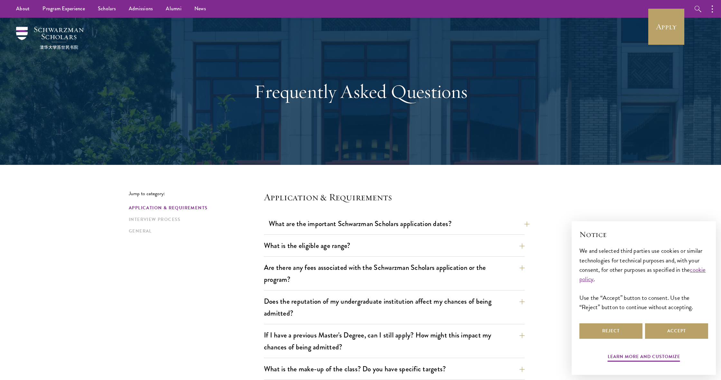
click at [434, 224] on button "What are the important Schwarzman Scholars application dates?" at bounding box center [399, 223] width 261 height 14
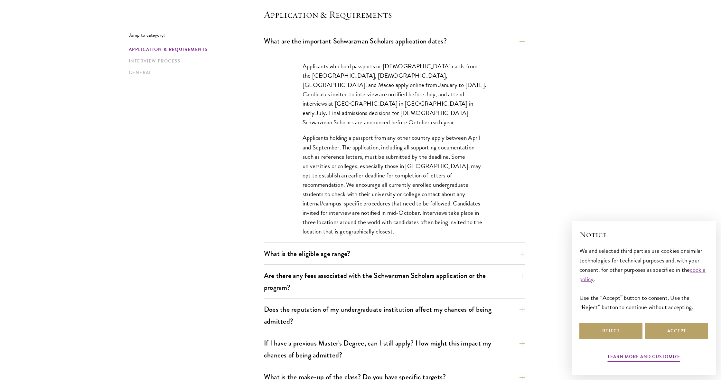
scroll to position [182, 0]
click at [396, 256] on button "What is the eligible age range?" at bounding box center [399, 253] width 261 height 14
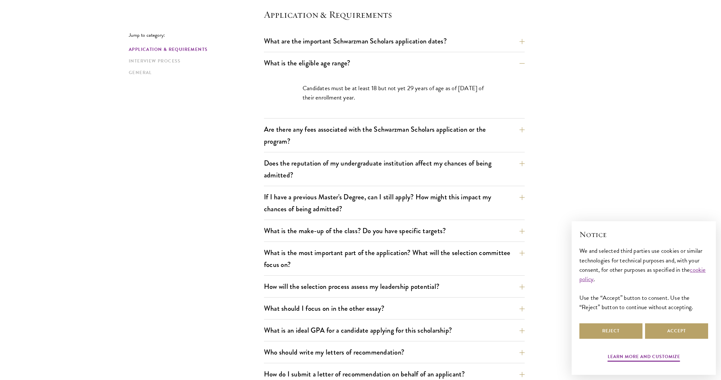
click at [313, 138] on button "Are there any fees associated with the Schwarzman Scholars application or the p…" at bounding box center [394, 135] width 261 height 26
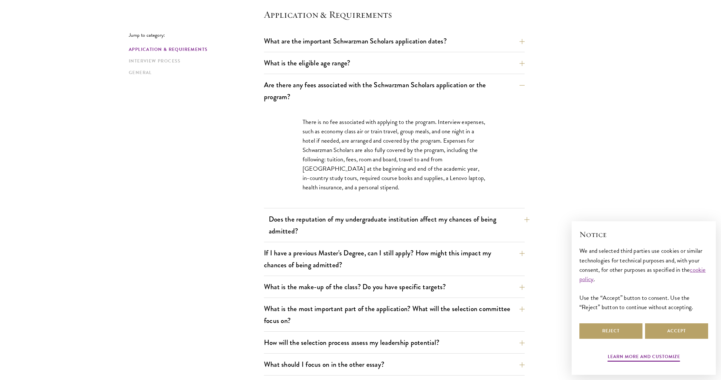
click at [329, 225] on button "Does the reputation of my undergraduate institution affect my chances of being …" at bounding box center [399, 225] width 261 height 26
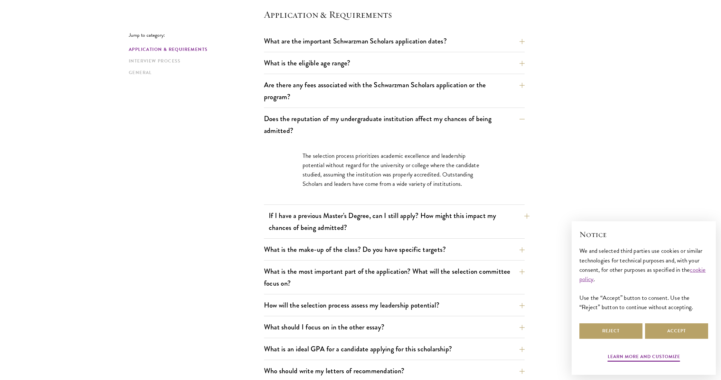
click at [278, 224] on button "If I have a previous Master's Degree, can I still apply? How might this impact …" at bounding box center [399, 221] width 261 height 26
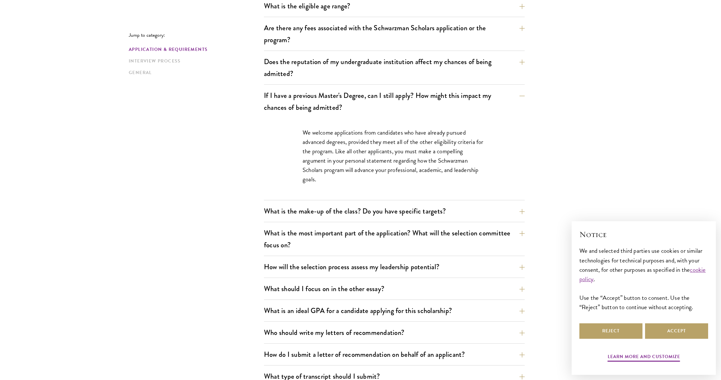
scroll to position [239, 0]
click at [325, 216] on button "What is the make-up of the class? Do you have specific targets?" at bounding box center [399, 211] width 261 height 14
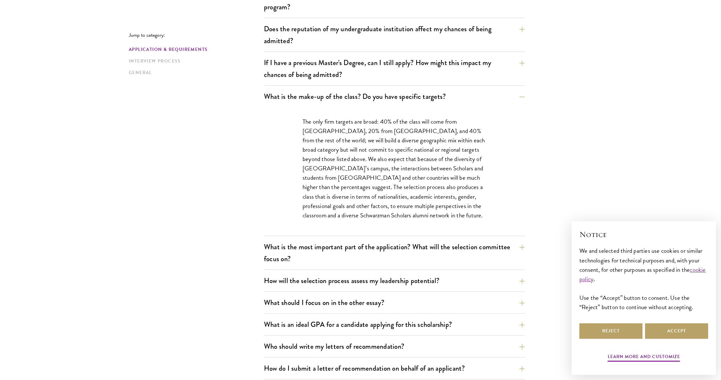
scroll to position [312, 0]
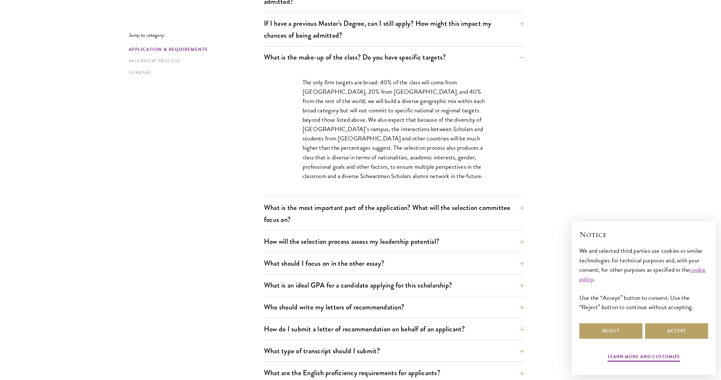
click at [316, 205] on button "What is the most important part of the application? What will the selection com…" at bounding box center [394, 213] width 261 height 26
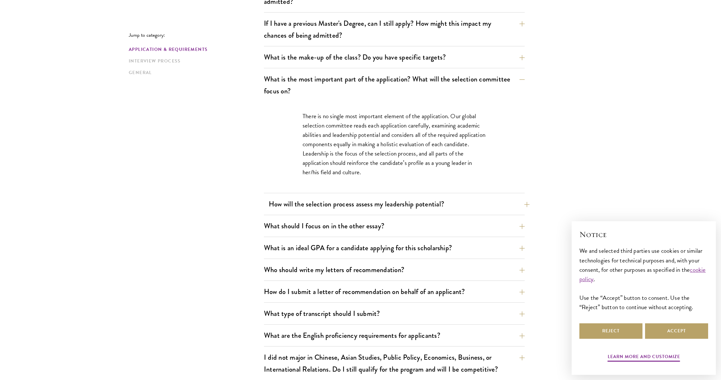
click at [314, 206] on button "How will the selection process assess my leadership potential?" at bounding box center [399, 204] width 261 height 14
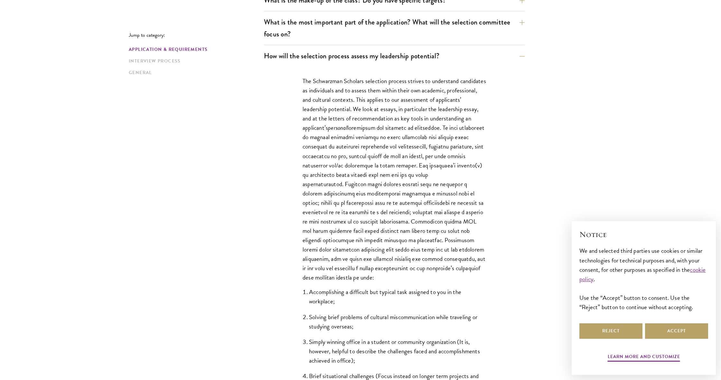
scroll to position [369, 0]
click at [595, 328] on button "Reject" at bounding box center [610, 330] width 63 height 15
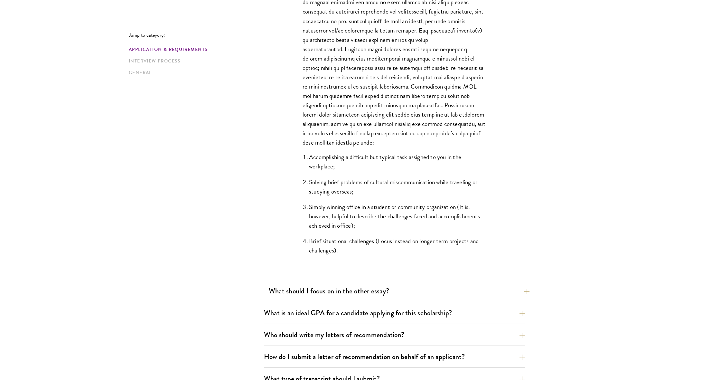
scroll to position [522, 0]
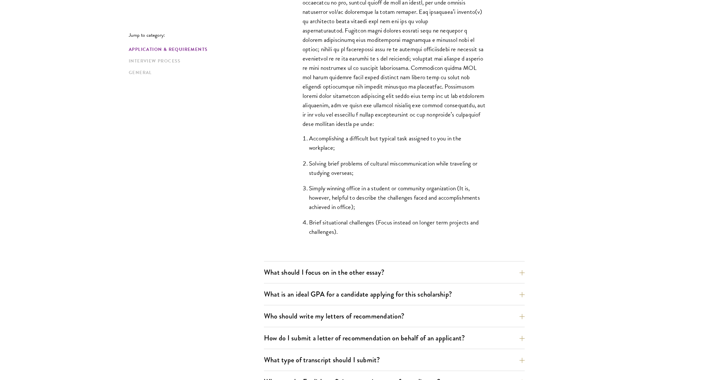
click at [332, 264] on div "What are the important Schwarzman Scholars application dates? Applicants who ho…" at bounding box center [394, 121] width 261 height 855
click at [333, 268] on button "What should I focus on in the other essay?" at bounding box center [394, 272] width 261 height 14
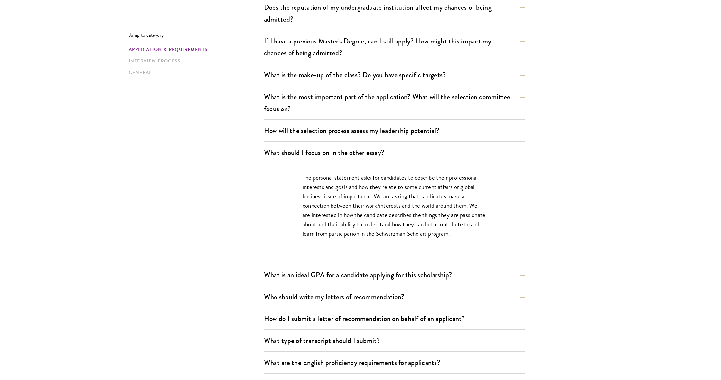
scroll to position [296, 0]
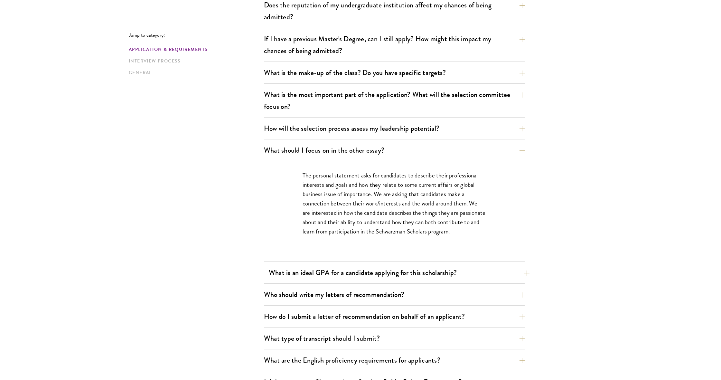
drag, startPoint x: 336, startPoint y: 260, endPoint x: 336, endPoint y: 266, distance: 6.4
click at [336, 260] on div "The personal statement asks for candidates to describe their professional inter…" at bounding box center [394, 211] width 261 height 100
click at [336, 266] on button "What is an ideal GPA for a candidate applying for this scholarship?" at bounding box center [394, 272] width 261 height 14
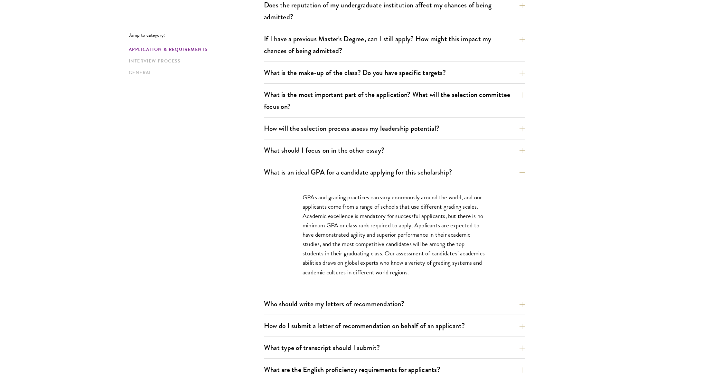
scroll to position [296, 0]
click at [308, 174] on button "What is an ideal GPA for a candidate applying for this scholarship?" at bounding box center [399, 171] width 261 height 14
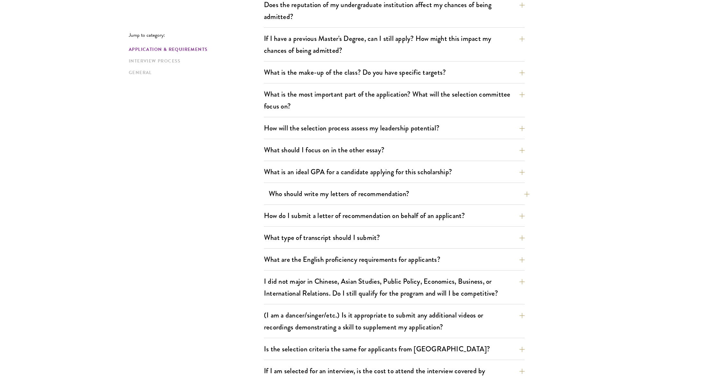
click at [305, 190] on button "Who should write my letters of recommendation?" at bounding box center [399, 193] width 261 height 14
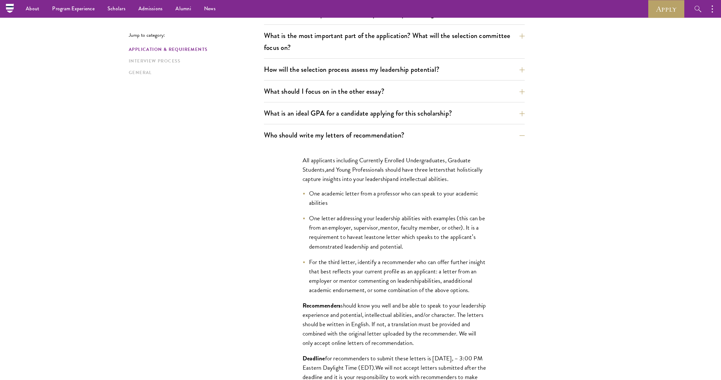
scroll to position [327, 0]
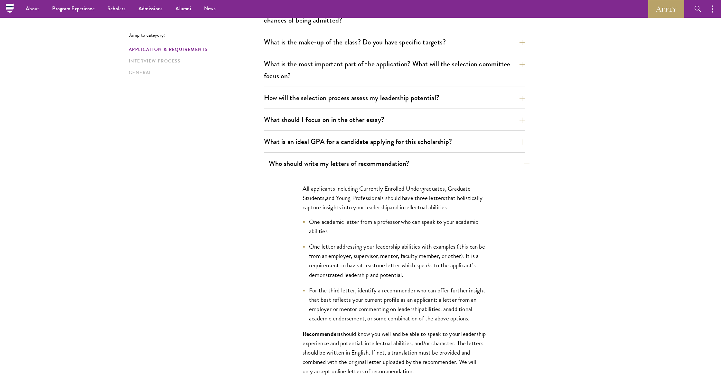
click at [314, 161] on button "Who should write my letters of recommendation?" at bounding box center [399, 163] width 261 height 14
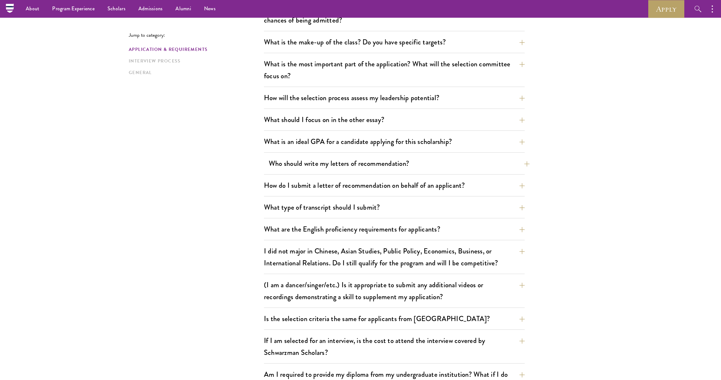
click at [321, 170] on button "Who should write my letters of recommendation?" at bounding box center [399, 163] width 261 height 14
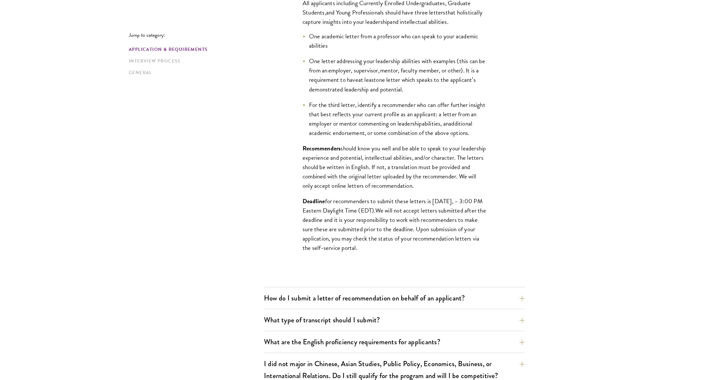
scroll to position [512, 0]
click at [332, 299] on button "How do I submit a letter of recommendation on behalf of an applicant?" at bounding box center [399, 297] width 261 height 14
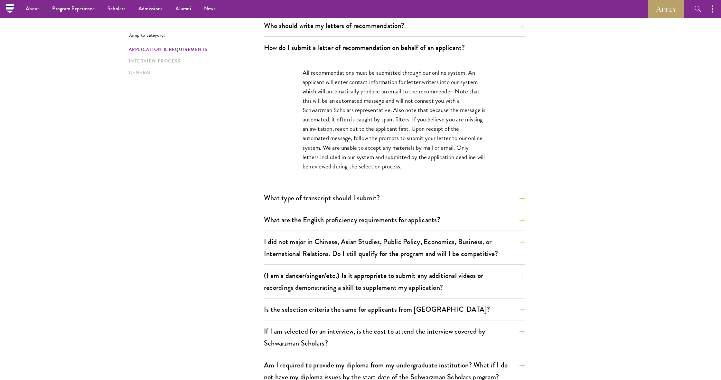
scroll to position [464, 0]
click at [398, 44] on button "How do I submit a letter of recommendation on behalf of an applicant?" at bounding box center [399, 48] width 261 height 14
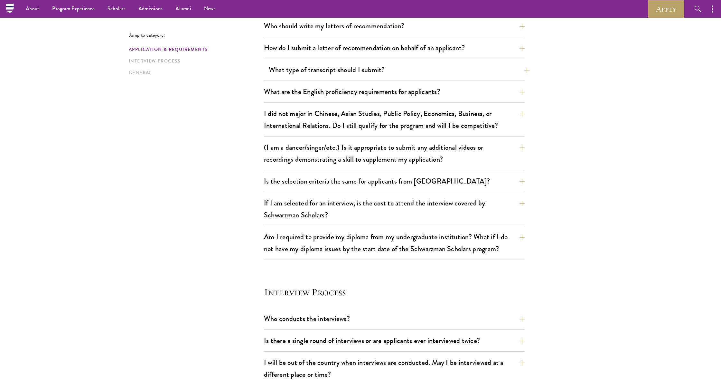
click at [368, 72] on button "What type of transcript should I submit?" at bounding box center [399, 69] width 261 height 14
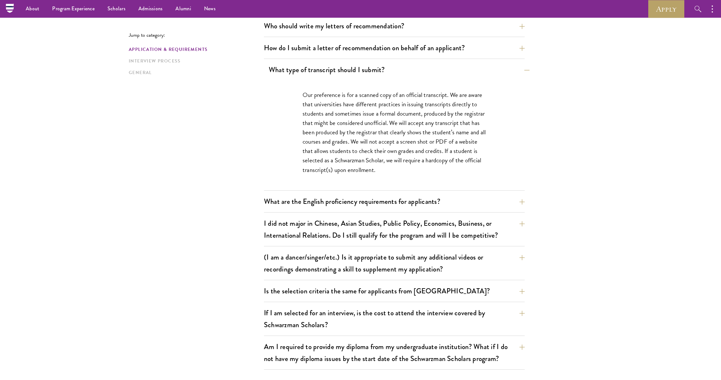
scroll to position [463, 0]
click at [379, 69] on button "What type of transcript should I submit?" at bounding box center [399, 70] width 261 height 14
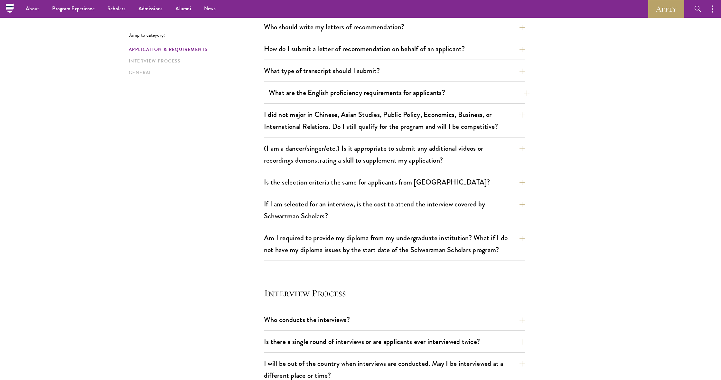
click at [362, 88] on button "What are the English proficiency requirements for applicants?" at bounding box center [399, 92] width 261 height 14
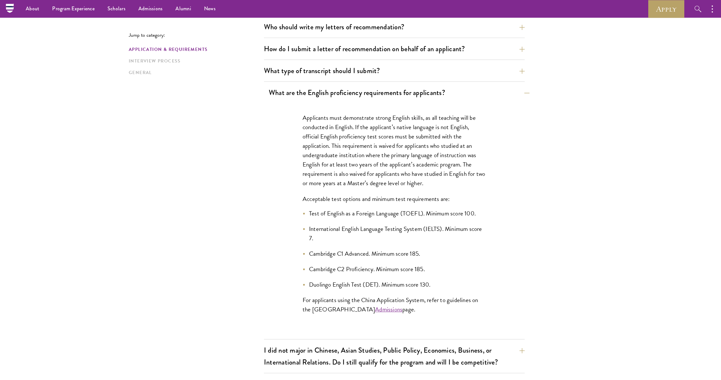
click at [364, 88] on button "What are the English proficiency requirements for applicants?" at bounding box center [399, 92] width 261 height 14
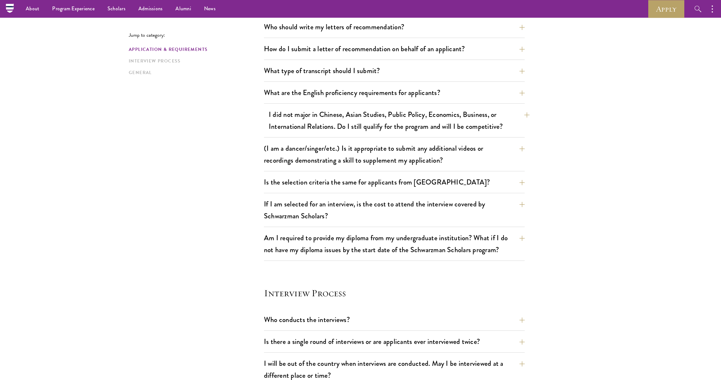
click at [437, 124] on button "I did not major in Chinese, Asian Studies, Public Policy, Economics, Business, …" at bounding box center [399, 120] width 261 height 26
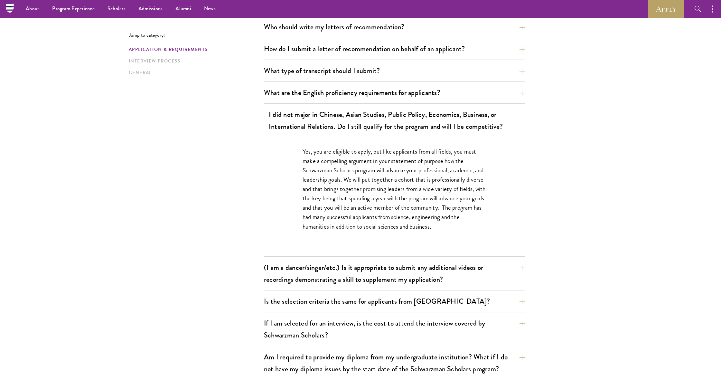
click at [441, 124] on button "I did not major in Chinese, Asian Studies, Public Policy, Economics, Business, …" at bounding box center [399, 120] width 261 height 26
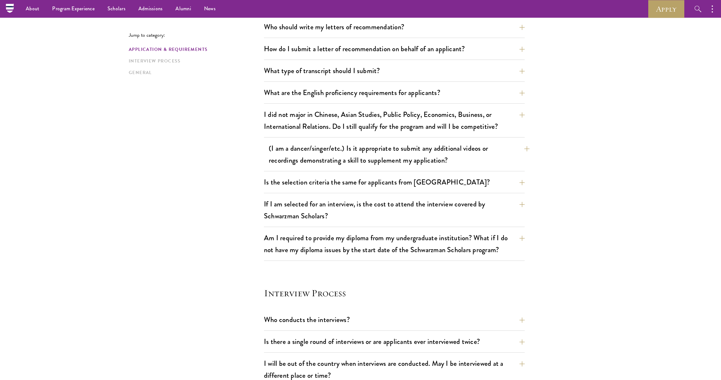
scroll to position [462, 0]
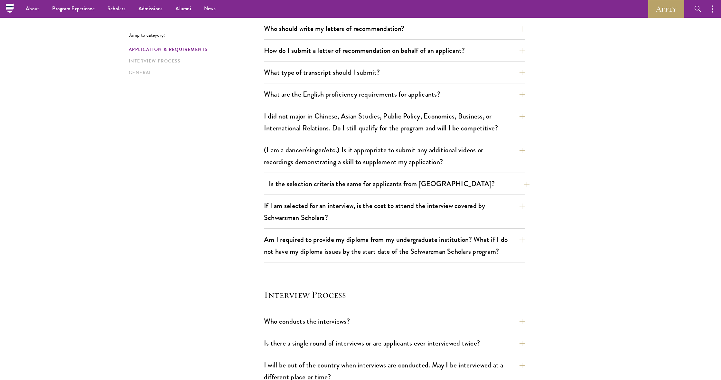
click at [380, 183] on button "Is the selection criteria the same for applicants from [GEOGRAPHIC_DATA]?" at bounding box center [399, 183] width 261 height 14
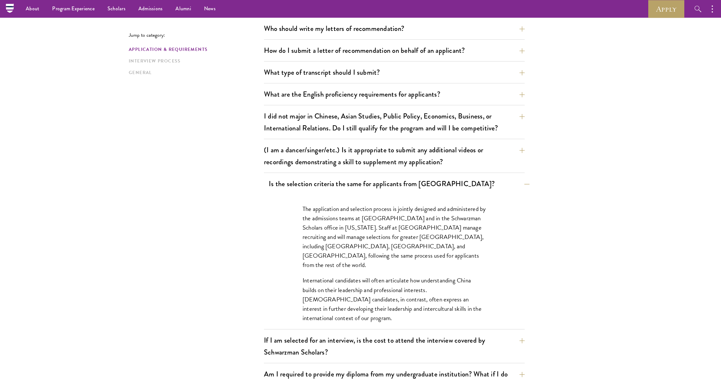
click at [380, 183] on button "Is the selection criteria the same for applicants from [GEOGRAPHIC_DATA]?" at bounding box center [399, 183] width 261 height 14
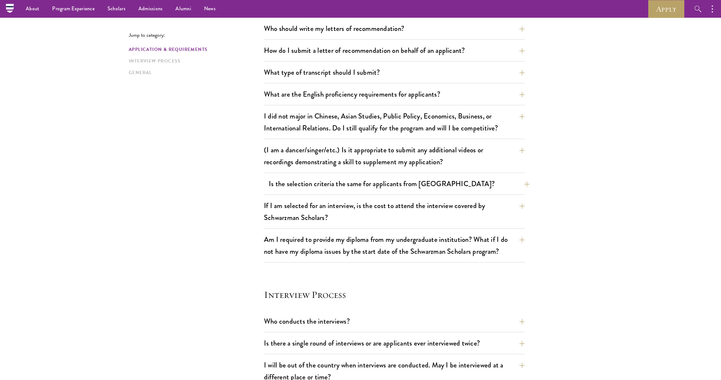
click at [380, 183] on button "Is the selection criteria the same for applicants from [GEOGRAPHIC_DATA]?" at bounding box center [399, 183] width 261 height 14
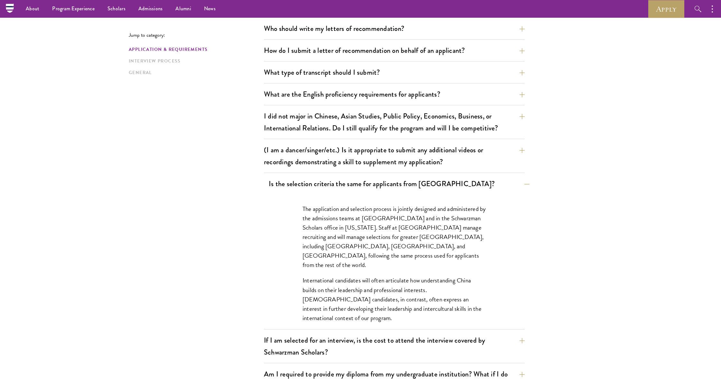
click at [380, 183] on button "Is the selection criteria the same for applicants from [GEOGRAPHIC_DATA]?" at bounding box center [399, 183] width 261 height 14
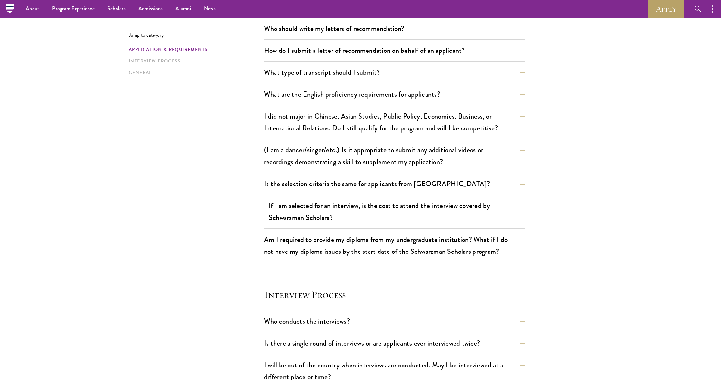
click at [369, 211] on button "If I am selected for an interview, is the cost to attend the interview covered …" at bounding box center [399, 211] width 261 height 26
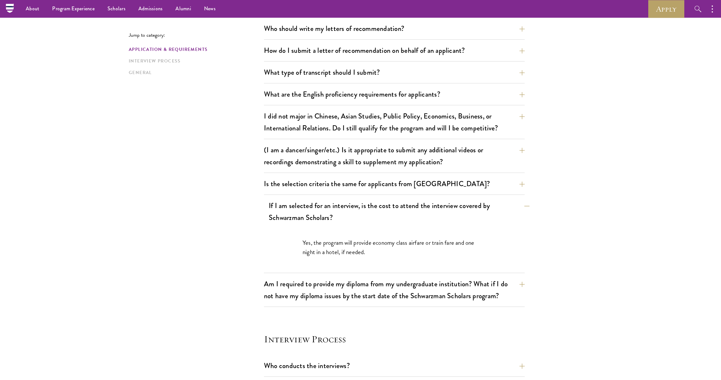
click at [369, 211] on button "If I am selected for an interview, is the cost to attend the interview covered …" at bounding box center [399, 211] width 261 height 26
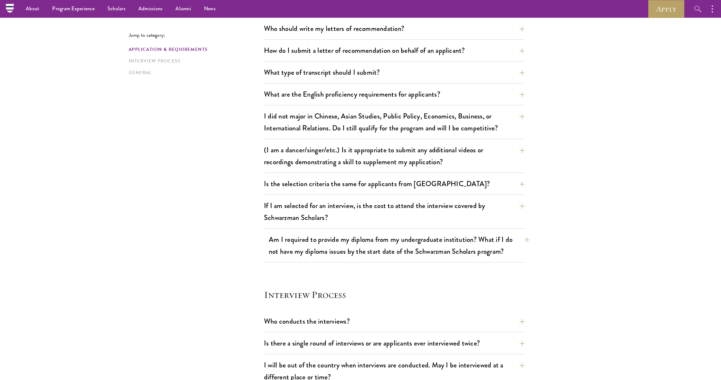
click at [407, 248] on button "Am I required to provide my diploma from my undergraduate institution? What if …" at bounding box center [399, 245] width 261 height 26
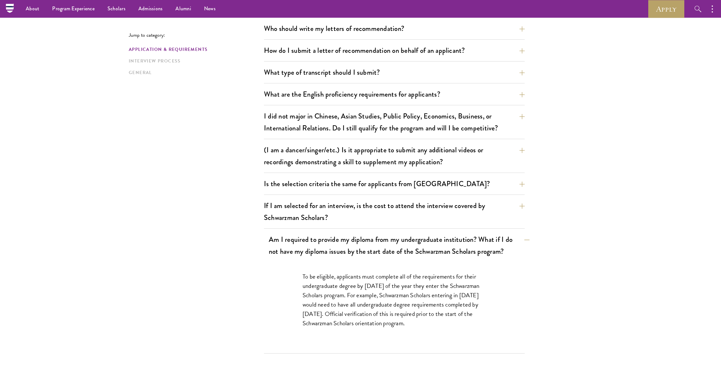
click at [407, 248] on button "Am I required to provide my diploma from my undergraduate institution? What if …" at bounding box center [399, 245] width 261 height 26
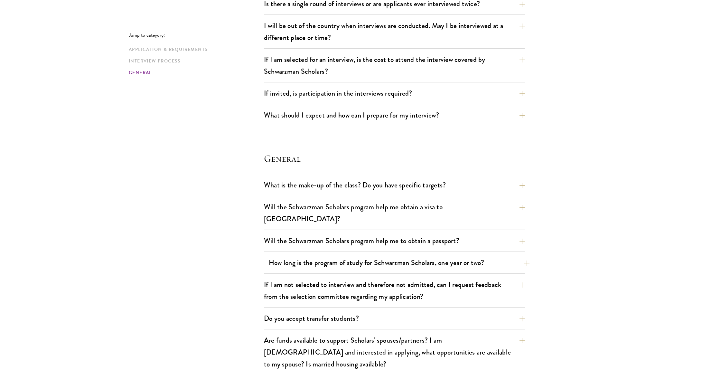
scroll to position [800, 0]
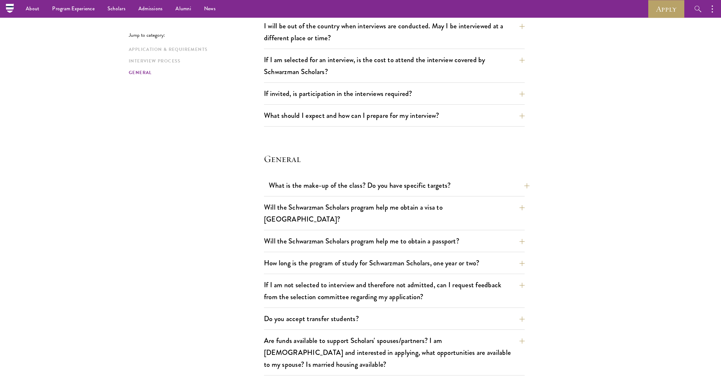
click at [335, 182] on button "What is the make-up of the class? Do you have specific targets?" at bounding box center [399, 185] width 261 height 14
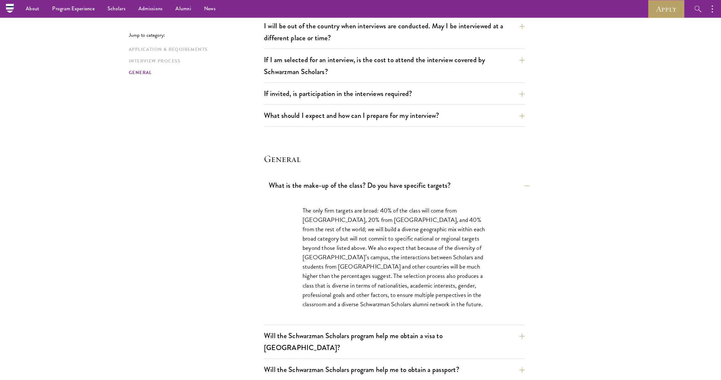
click at [337, 182] on button "What is the make-up of the class? Do you have specific targets?" at bounding box center [399, 185] width 261 height 14
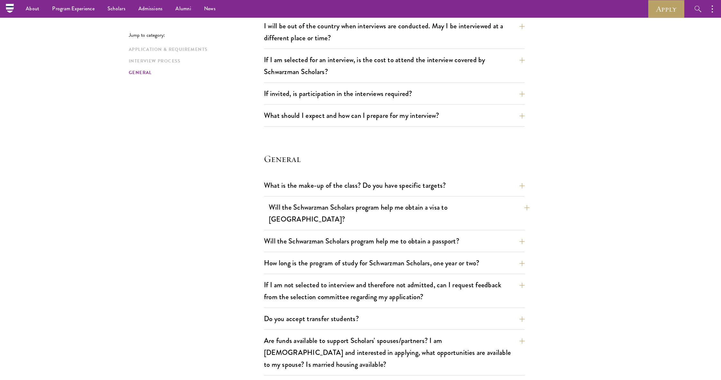
click at [340, 202] on button "Will the Schwarzman Scholars program help me obtain a visa to [GEOGRAPHIC_DATA]?" at bounding box center [399, 213] width 261 height 26
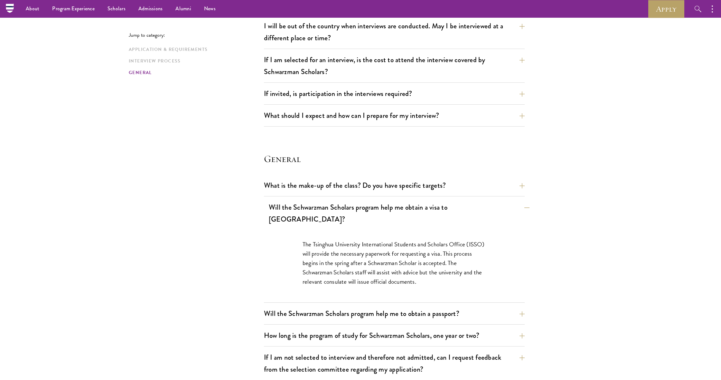
click at [311, 206] on button "Will the Schwarzman Scholars program help me obtain a visa to [GEOGRAPHIC_DATA]?" at bounding box center [399, 213] width 261 height 26
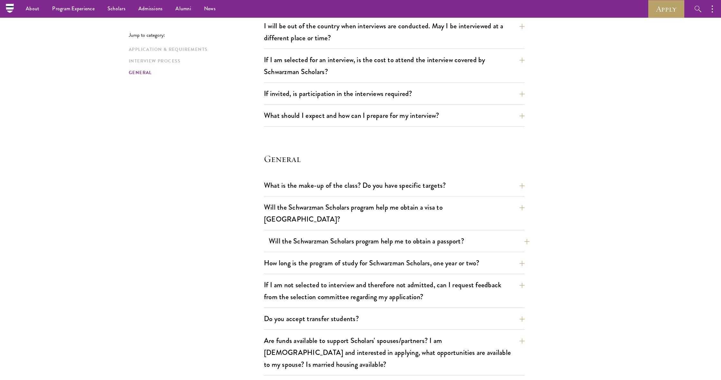
click at [313, 234] on button "Will the Schwarzman Scholars program help me to obtain a passport?" at bounding box center [399, 241] width 261 height 14
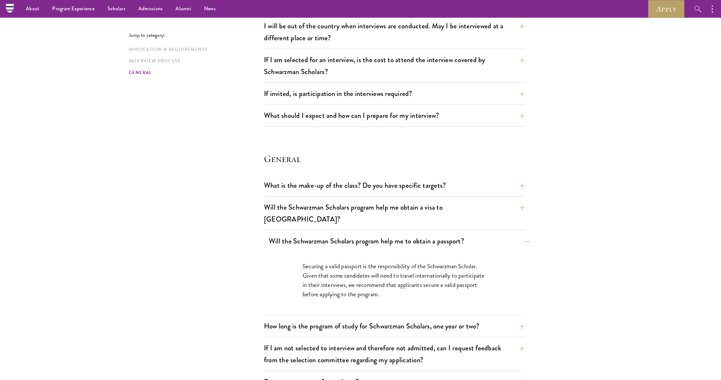
click at [313, 234] on button "Will the Schwarzman Scholars program help me to obtain a passport?" at bounding box center [399, 241] width 261 height 14
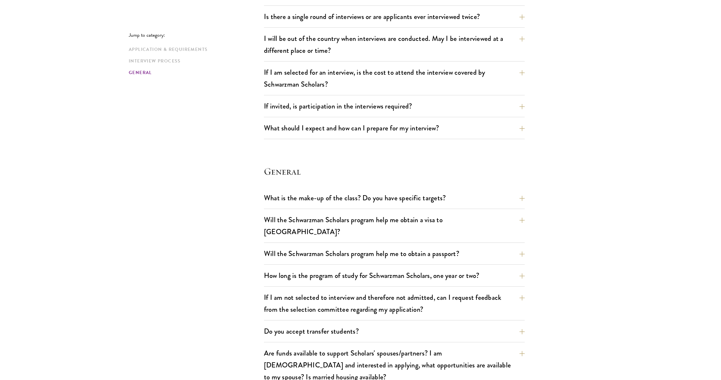
scroll to position [788, 0]
click at [277, 268] on button "How long is the program of study for Schwarzman Scholars, one year or two?" at bounding box center [399, 275] width 261 height 14
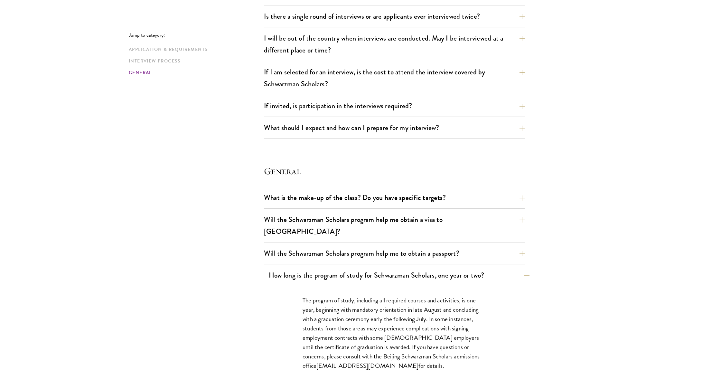
click at [285, 268] on button "How long is the program of study for Schwarzman Scholars, one year or two?" at bounding box center [399, 275] width 261 height 14
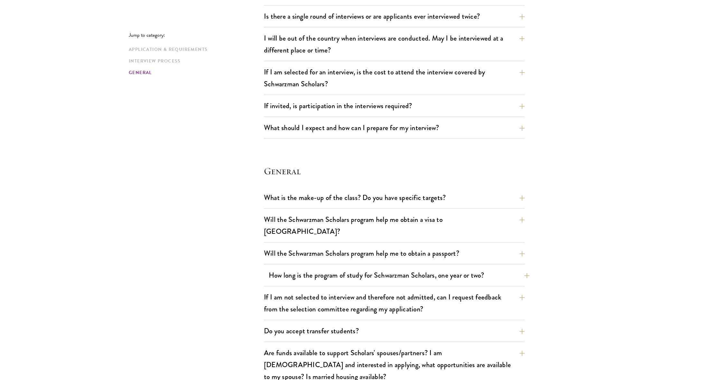
scroll to position [814, 0]
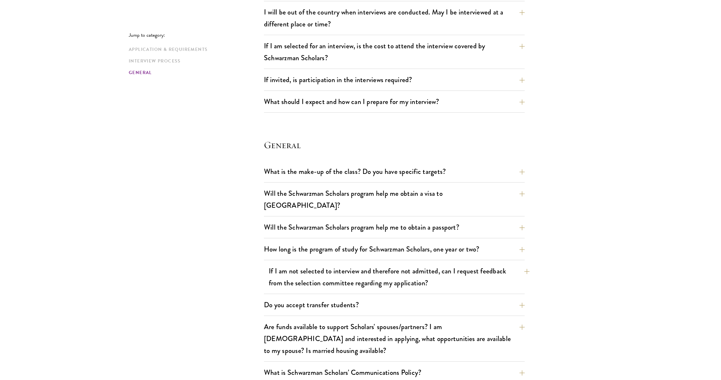
click at [285, 264] on button "If I am not selected to interview and therefore not admitted, can I request fee…" at bounding box center [399, 277] width 261 height 26
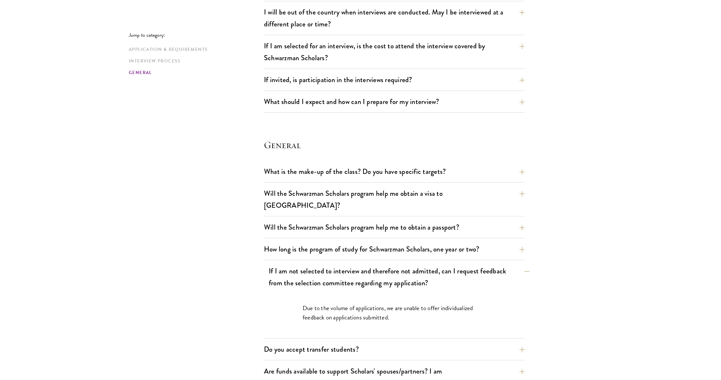
click at [285, 264] on button "If I am not selected to interview and therefore not admitted, can I request fee…" at bounding box center [399, 277] width 261 height 26
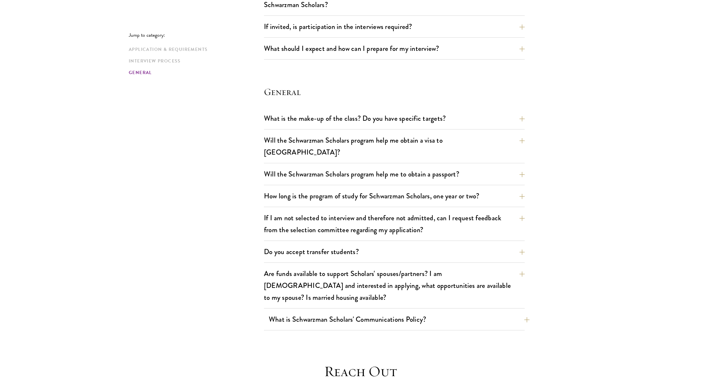
scroll to position [868, 0]
click at [313, 270] on button "Are funds available to support Scholars' spouses/partners? I am [DEMOGRAPHIC_DA…" at bounding box center [399, 284] width 261 height 38
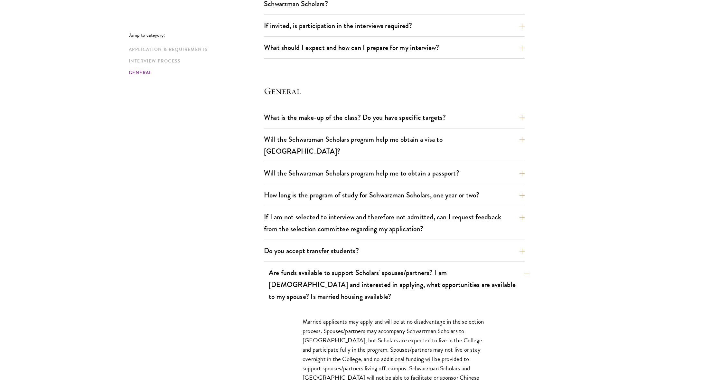
click at [318, 269] on button "Are funds available to support Scholars' spouses/partners? I am [DEMOGRAPHIC_DA…" at bounding box center [399, 284] width 261 height 38
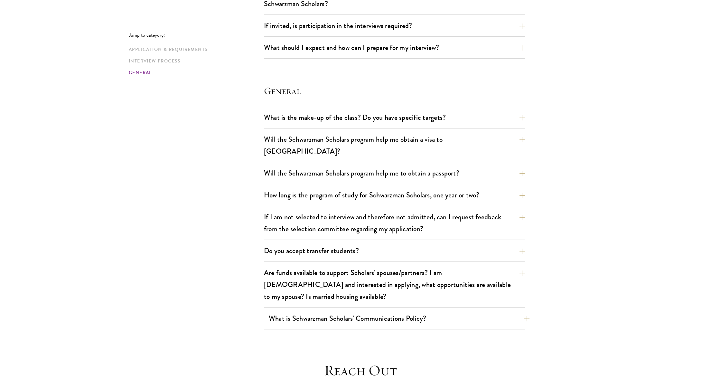
click at [334, 311] on button "What is Schwarzman Scholars' Communications Policy?" at bounding box center [399, 318] width 261 height 14
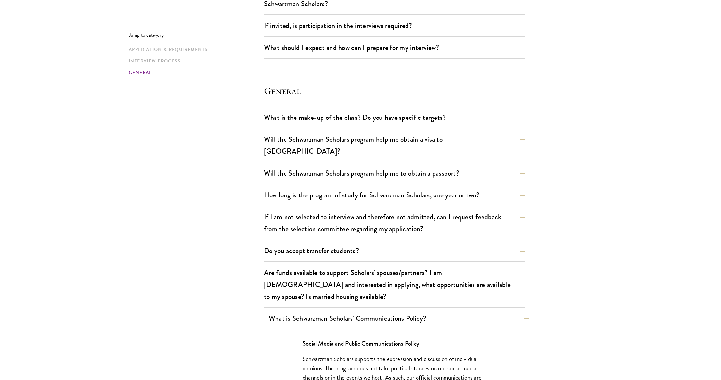
click at [334, 311] on button "What is Schwarzman Scholars' Communications Policy?" at bounding box center [399, 318] width 261 height 14
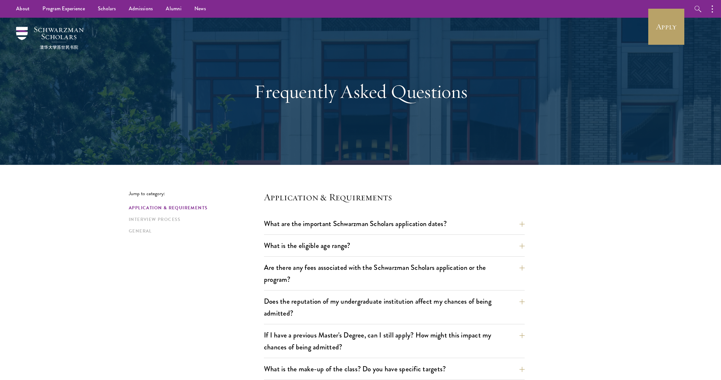
scroll to position [0, 0]
click at [48, 32] on img at bounding box center [50, 38] width 68 height 23
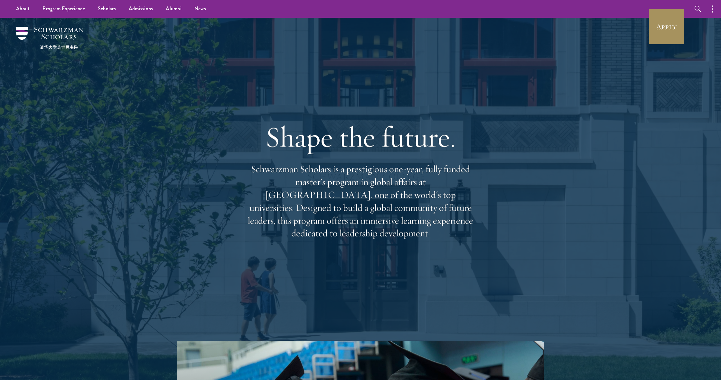
click at [661, 19] on link "Apply" at bounding box center [666, 27] width 36 height 36
